Goal: Find specific page/section: Find specific page/section

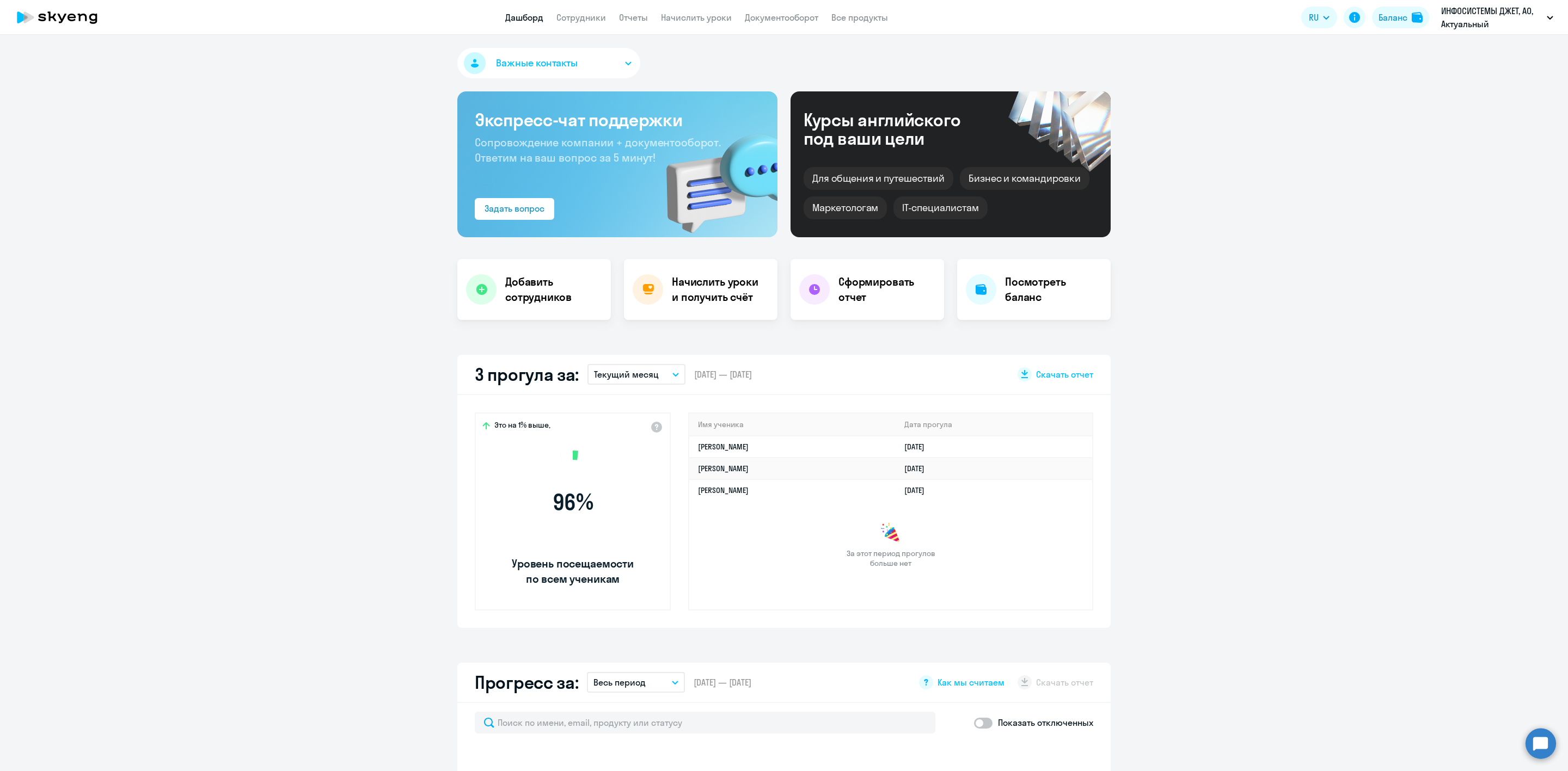
click at [589, 26] on app-header "Дашборд Сотрудники Отчеты Начислить уроки Документооборот Все продукты Дашборд …" at bounding box center [784, 18] width 1568 height 35
click at [594, 12] on link "Сотрудники" at bounding box center [581, 17] width 49 height 11
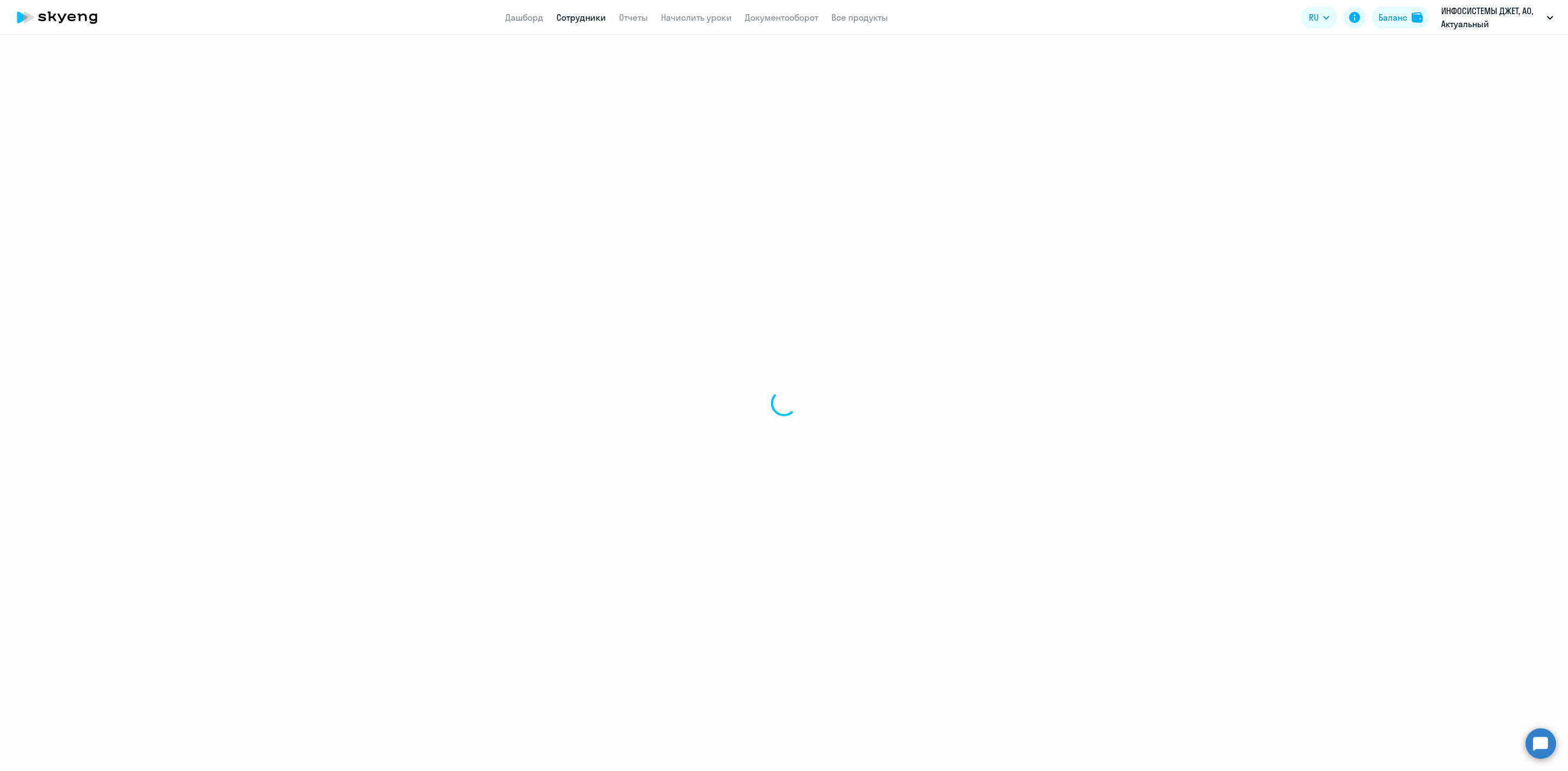
select select "30"
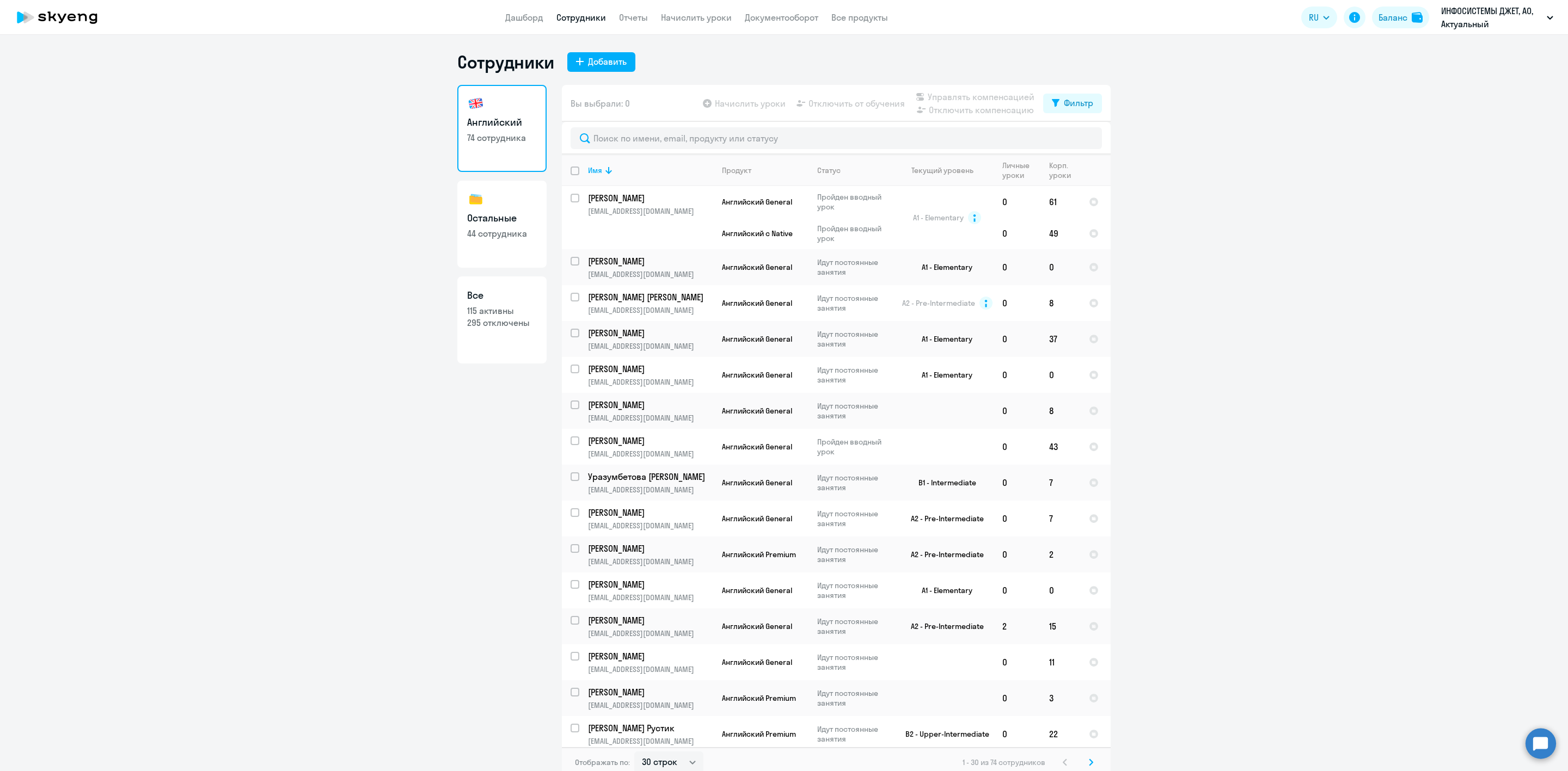
click at [517, 205] on link "Остальные 44 сотрудника" at bounding box center [501, 225] width 89 height 87
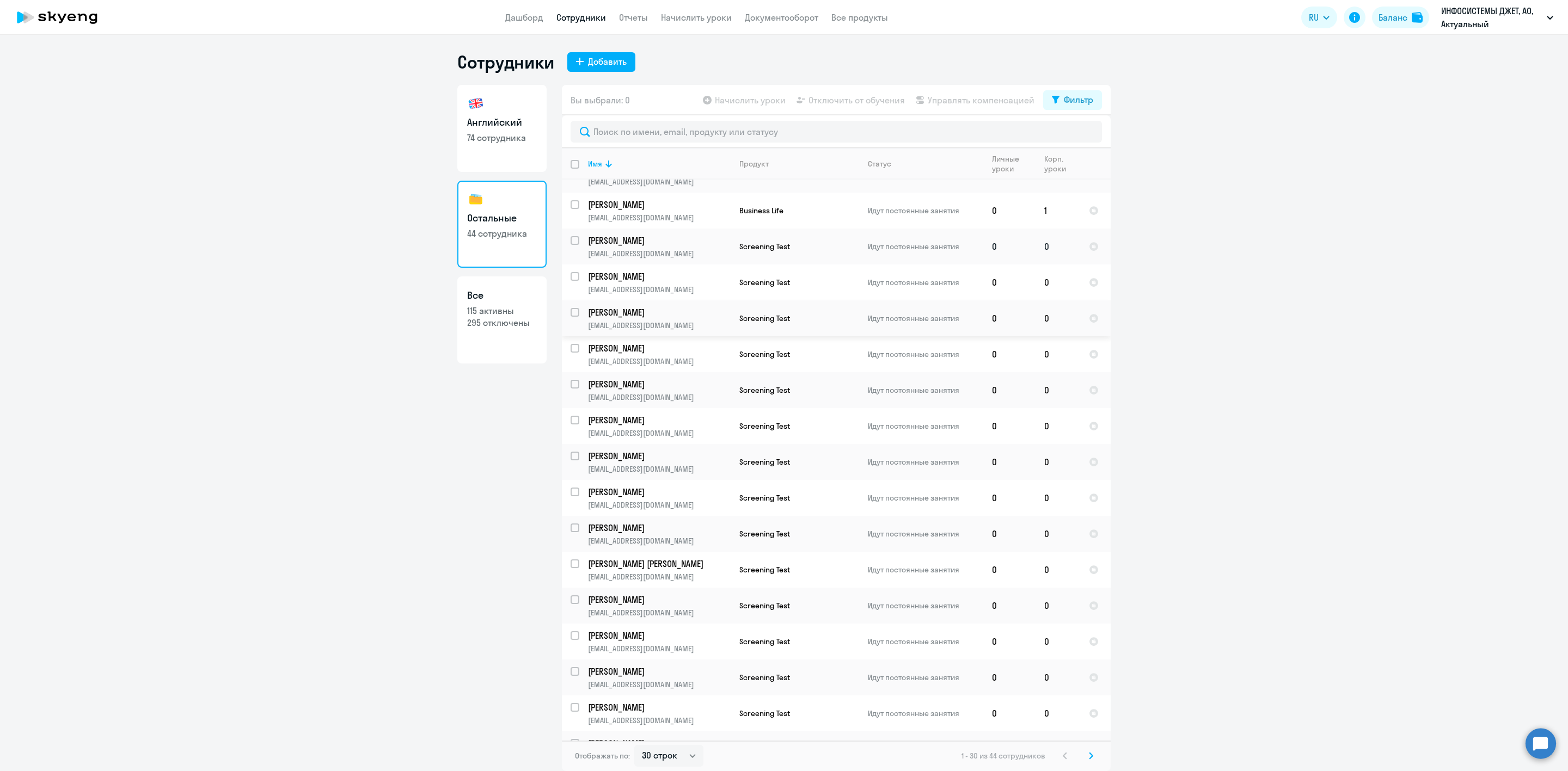
scroll to position [490, 0]
click at [688, 752] on select "30 строк 50 строк 100 строк" at bounding box center [668, 756] width 69 height 22
select select "50"
click at [634, 745] on select "30 строк 50 строк 100 строк" at bounding box center [668, 756] width 69 height 22
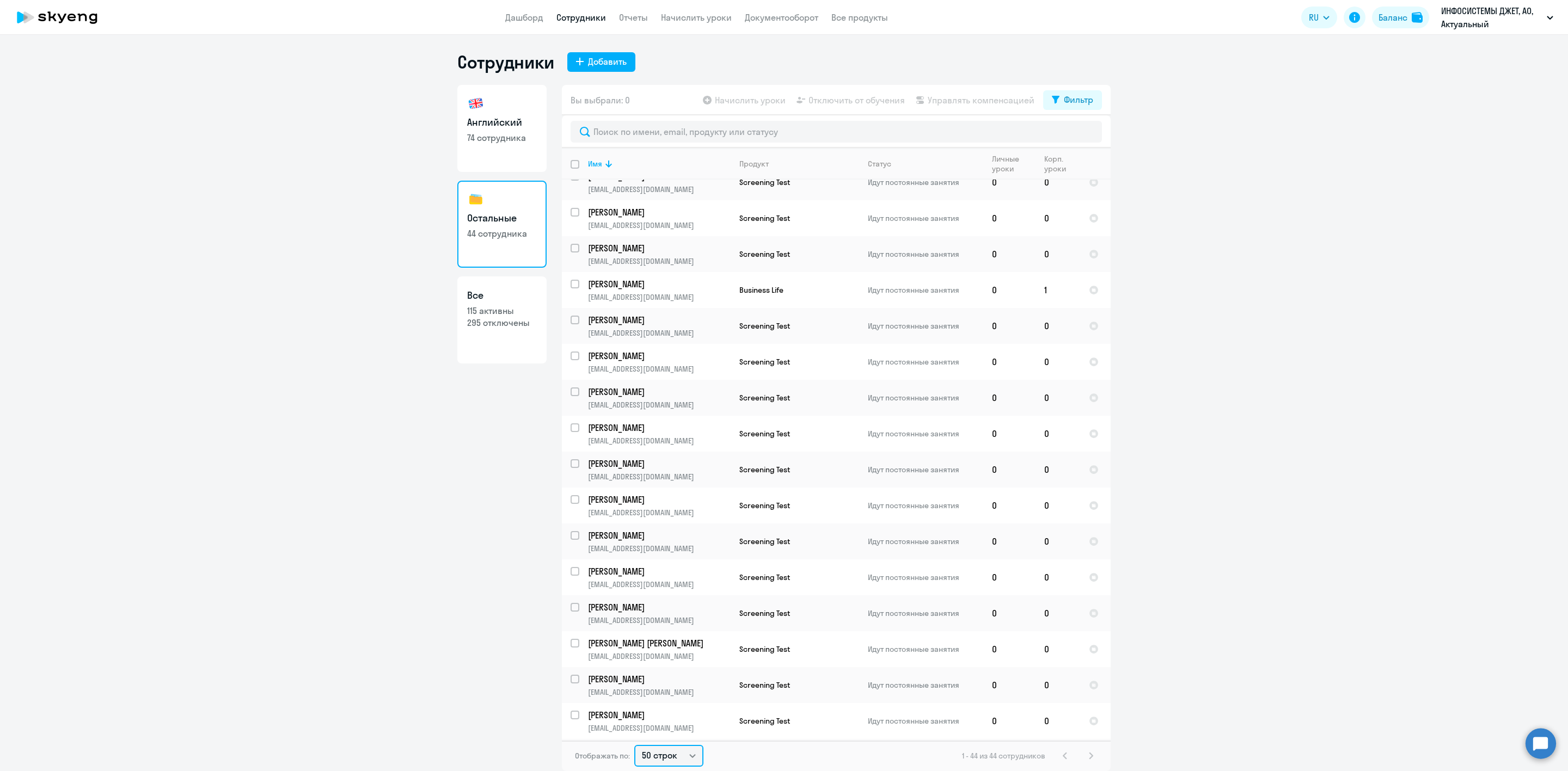
scroll to position [0, 0]
